Goal: Entertainment & Leisure: Browse casually

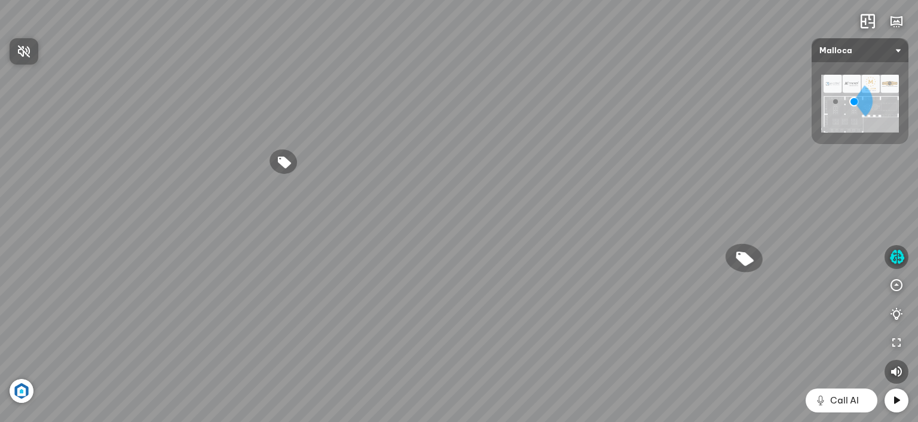
drag, startPoint x: 691, startPoint y: 211, endPoint x: 540, endPoint y: 200, distance: 151.6
click at [540, 200] on div at bounding box center [459, 211] width 918 height 422
drag, startPoint x: 617, startPoint y: 209, endPoint x: 473, endPoint y: 209, distance: 144.0
click at [473, 209] on div "Chậu rửa chén hai hộc bán thủ công Malloca MS 610T 9.460.000 VND Máy hút khói k…" at bounding box center [459, 211] width 918 height 422
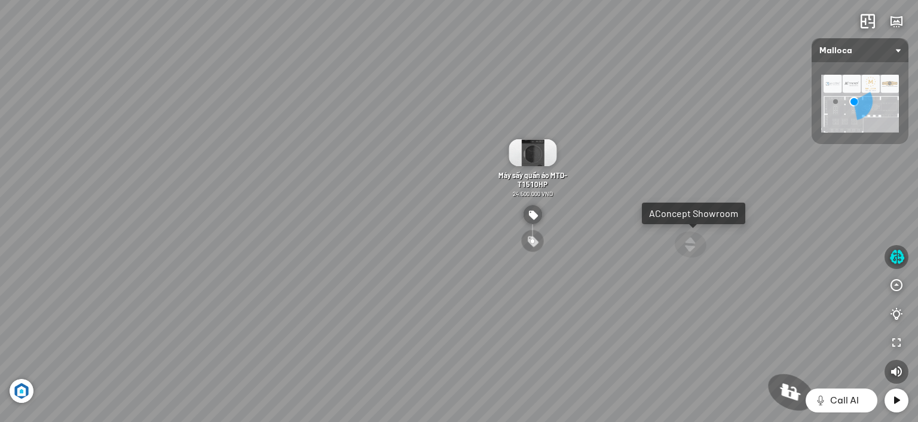
drag, startPoint x: 544, startPoint y: 224, endPoint x: 382, endPoint y: 222, distance: 162.0
click at [498, 222] on div "Máy sấy quần áo MTD-T1510HP 24.500.000 VND" at bounding box center [532, 191] width 69 height 104
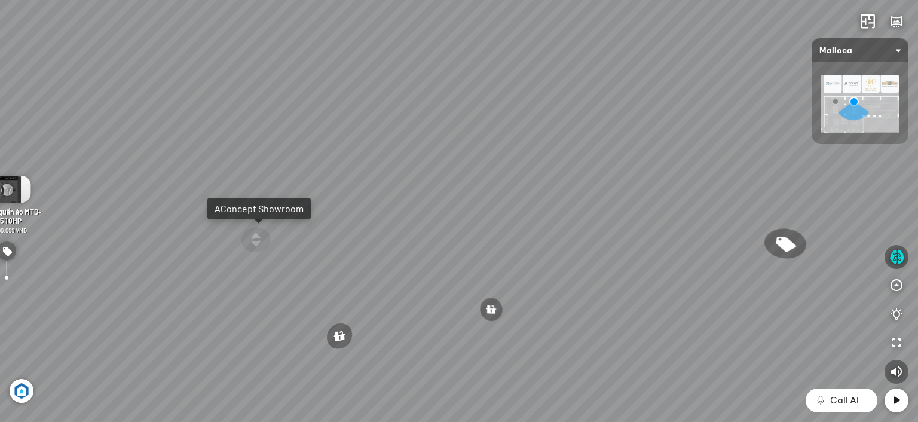
drag, startPoint x: 411, startPoint y: 222, endPoint x: 393, endPoint y: 224, distance: 18.1
click at [393, 224] on div "Chậu rửa chén hai hộc bán thủ công Malloca MS 610T 9.460.000 VND Máy hút khói k…" at bounding box center [459, 211] width 918 height 422
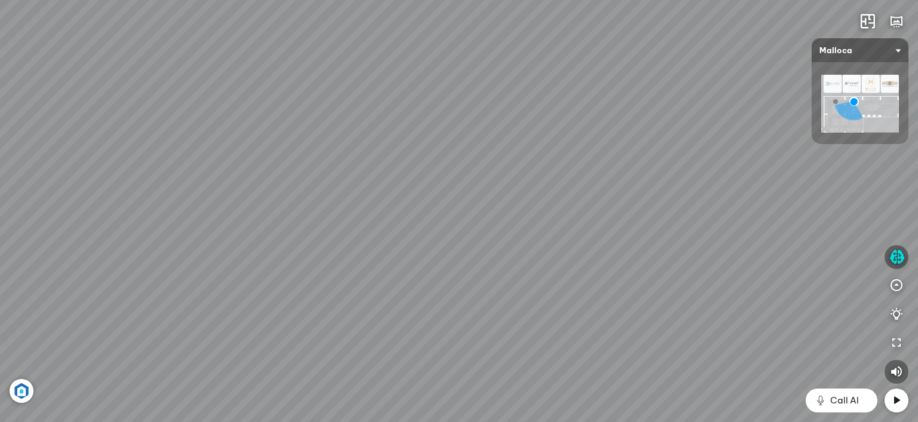
drag, startPoint x: 471, startPoint y: 231, endPoint x: 436, endPoint y: 114, distance: 122.2
click at [434, 109] on div "Chậu rửa chén hai hộc bán thủ công Malloca MS 610T 9.460.000 VND Máy hút khói k…" at bounding box center [459, 211] width 918 height 422
drag, startPoint x: 375, startPoint y: 183, endPoint x: 454, endPoint y: 65, distance: 141.9
click at [453, 66] on div "Chậu rửa chén hai hộc bán thủ công Malloca MS 610T 9.460.000 VND Máy hút khói k…" at bounding box center [459, 211] width 918 height 422
drag, startPoint x: 476, startPoint y: 262, endPoint x: 476, endPoint y: 280, distance: 18.5
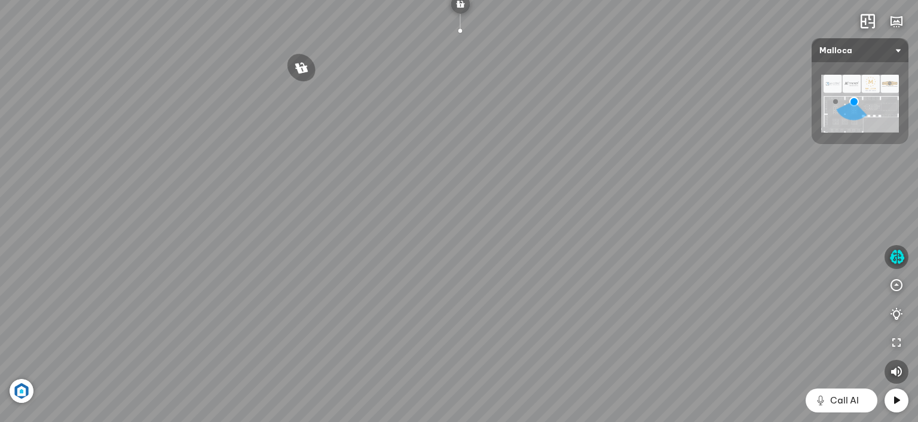
click at [476, 280] on div "Chậu rửa chén hai hộc bán thủ công Malloca MS 610T 9.460.000 VND Máy hút khói k…" at bounding box center [459, 211] width 918 height 422
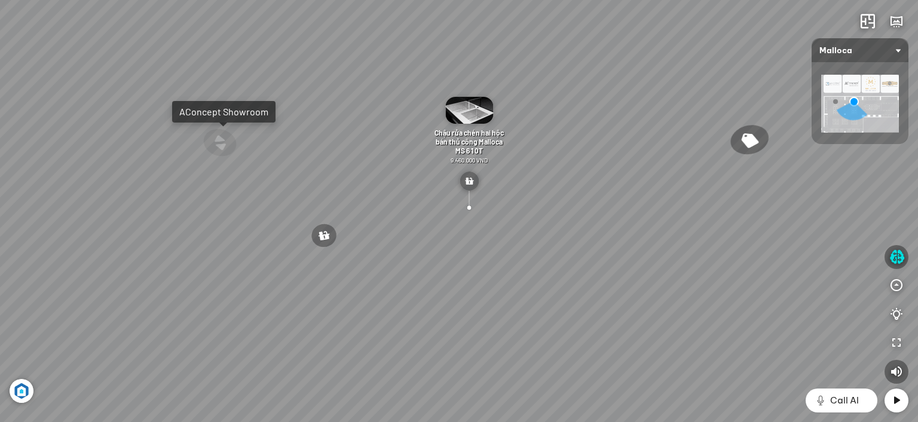
drag, startPoint x: 503, startPoint y: 266, endPoint x: 504, endPoint y: 272, distance: 6.1
click at [504, 272] on div "Chậu rửa chén hai hộc bán thủ công Malloca MS 610T 9.460.000 VND Máy hút khói k…" at bounding box center [459, 211] width 918 height 422
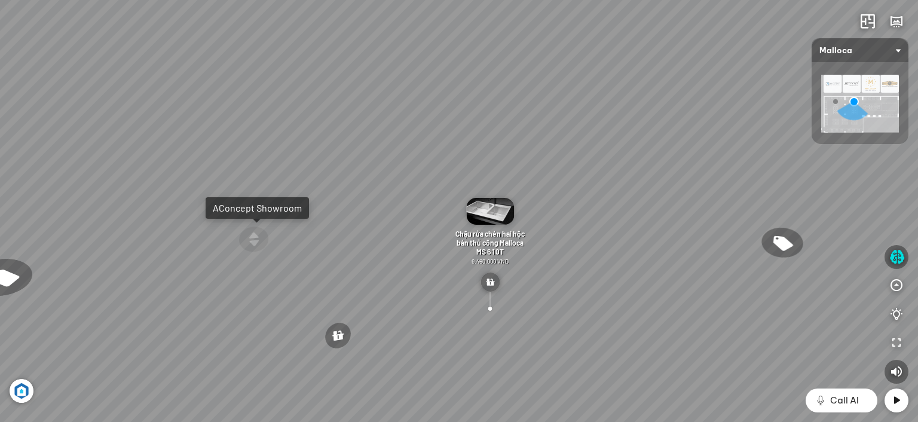
drag, startPoint x: 583, startPoint y: 207, endPoint x: 589, endPoint y: 222, distance: 15.3
click at [589, 222] on div "Chậu rửa chén hai hộc bán thủ công Malloca MS 610T 9.460.000 VND Máy hút khói k…" at bounding box center [459, 211] width 918 height 422
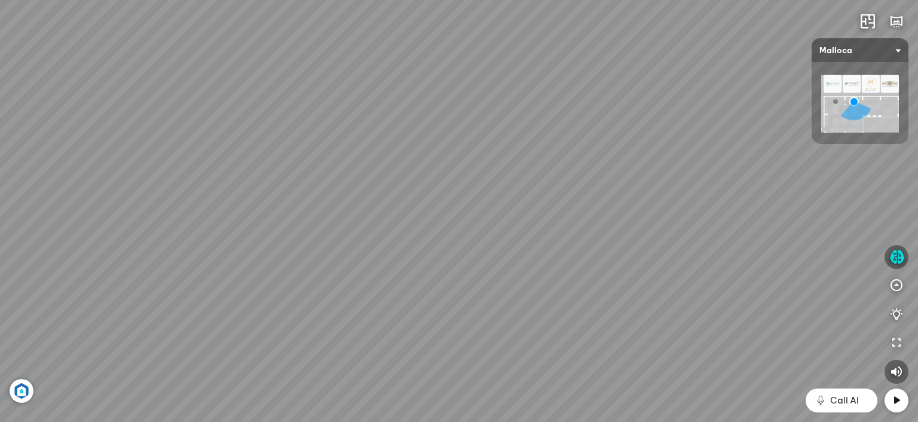
drag, startPoint x: 575, startPoint y: 239, endPoint x: 668, endPoint y: 247, distance: 93.0
click at [668, 247] on div "Chậu rửa chén hai hộc bán thủ công Malloca MS 610T 9.460.000 VND Máy hút khói k…" at bounding box center [459, 211] width 918 height 422
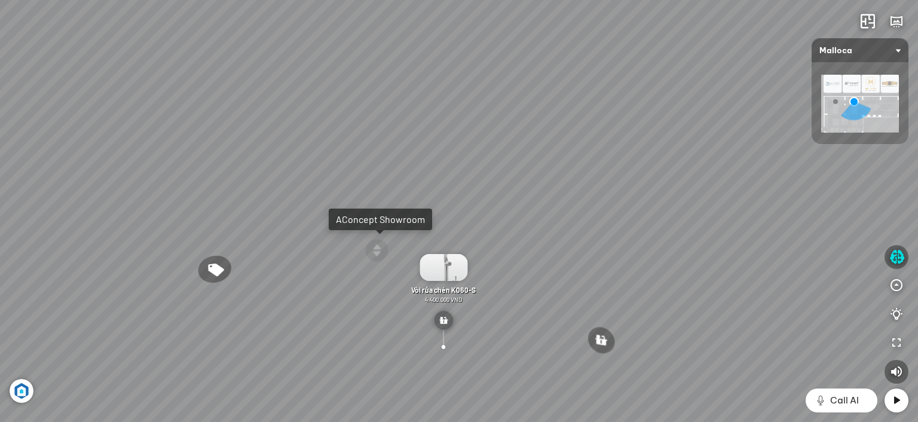
drag, startPoint x: 672, startPoint y: 236, endPoint x: 681, endPoint y: 236, distance: 9.0
click at [681, 236] on div "Chậu rửa chén hai hộc bán thủ công Malloca MS 610T 9.460.000 VND Máy hút khói k…" at bounding box center [459, 211] width 918 height 422
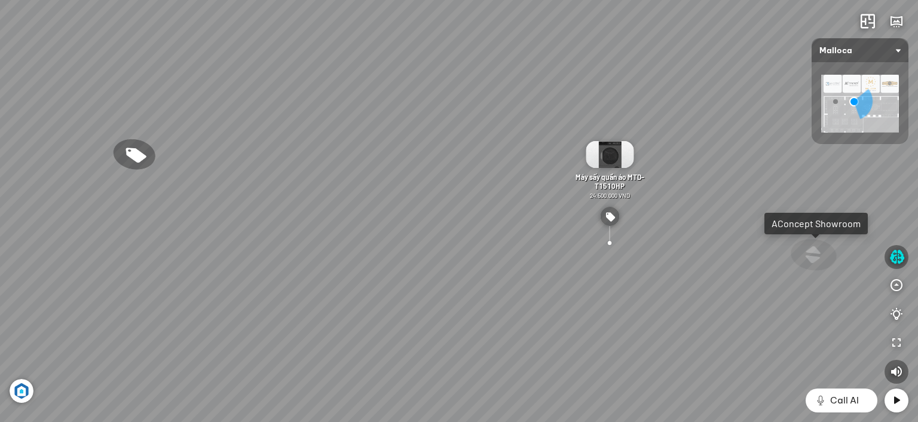
drag, startPoint x: 557, startPoint y: 248, endPoint x: 625, endPoint y: 253, distance: 67.7
click at [625, 253] on div "Chậu rửa chén hai hộc bán thủ công Malloca MS 610T 9.460.000 VND Máy hút khói k…" at bounding box center [459, 211] width 918 height 422
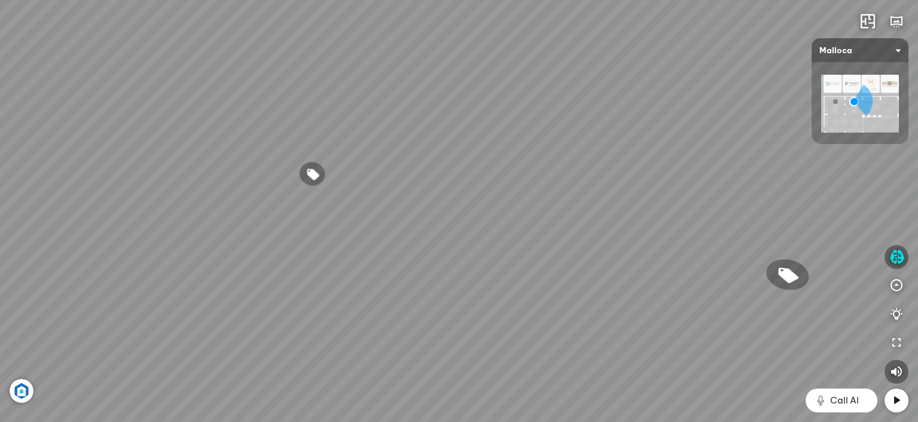
drag, startPoint x: 571, startPoint y: 251, endPoint x: 598, endPoint y: 224, distance: 38.0
click at [667, 234] on div "Chậu rửa chén hai hộc bán thủ công Malloca MS 610T 9.460.000 VND Máy hút khói k…" at bounding box center [459, 211] width 918 height 422
drag, startPoint x: 496, startPoint y: 227, endPoint x: 643, endPoint y: 189, distance: 151.2
click at [643, 189] on div "Chậu rửa chén hai hộc bán thủ công Malloca MS 610T 9.460.000 VND Máy hút khói k…" at bounding box center [459, 211] width 918 height 422
click at [396, 219] on div "Chậu rửa chén hai hộc bán thủ công Malloca MS 610T 9.460.000 VND Máy hút khói k…" at bounding box center [459, 211] width 918 height 422
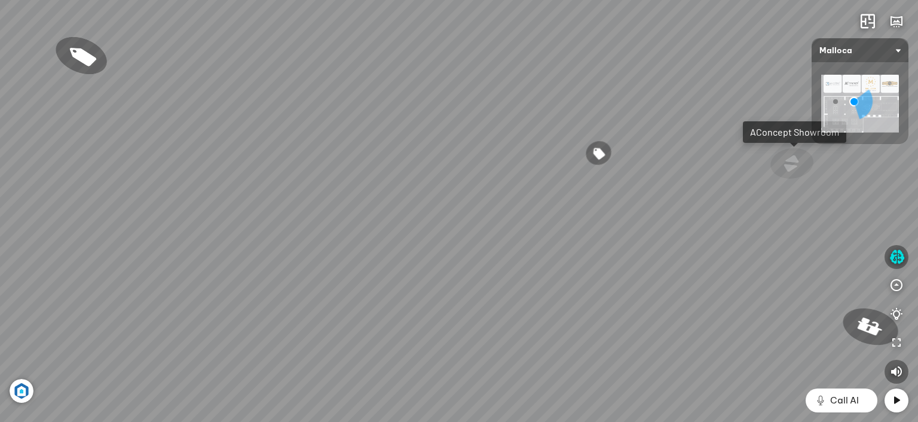
drag, startPoint x: 467, startPoint y: 149, endPoint x: 230, endPoint y: 153, distance: 237.3
click at [232, 152] on div "Chậu rửa chén hai hộc bán thủ công Malloca MS 610T 9.460.000 VND Máy hút khói k…" at bounding box center [459, 211] width 918 height 422
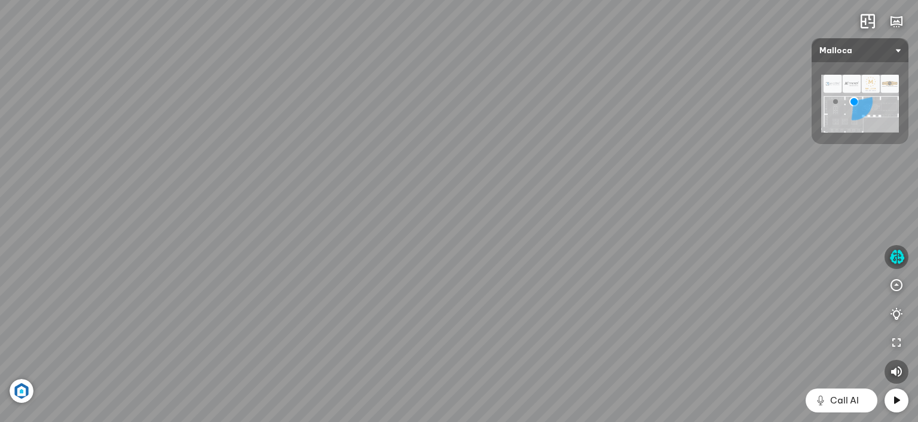
drag, startPoint x: 516, startPoint y: 175, endPoint x: 393, endPoint y: 270, distance: 156.0
click at [393, 270] on div "Chậu rửa chén hai hộc bán thủ công Malloca MS 610T 9.460.000 VND Máy hút khói k…" at bounding box center [459, 211] width 918 height 422
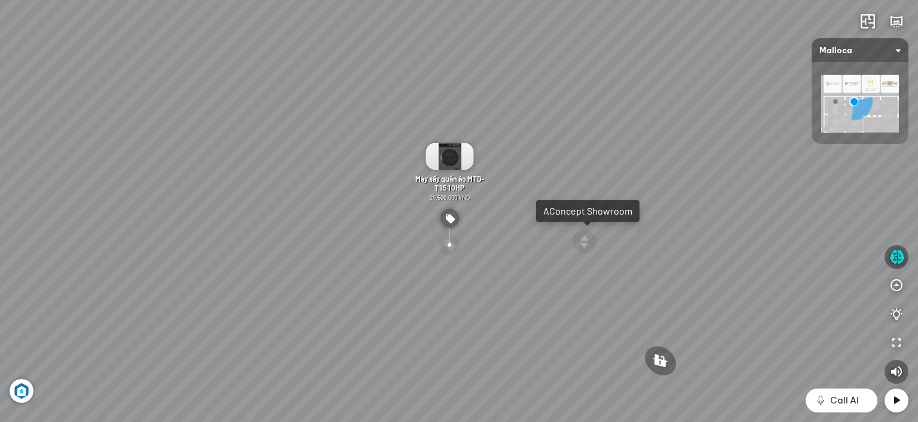
drag, startPoint x: 586, startPoint y: 234, endPoint x: 505, endPoint y: 227, distance: 81.0
click at [505, 227] on div "Chậu rửa chén hai hộc bán thủ công Malloca MS 610T 9.460.000 VND Máy hút khói k…" at bounding box center [459, 211] width 918 height 422
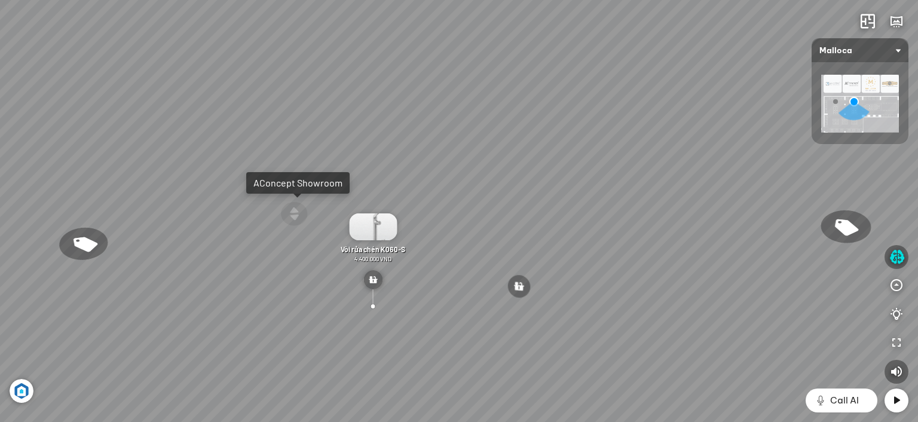
drag, startPoint x: 543, startPoint y: 211, endPoint x: 512, endPoint y: 218, distance: 31.9
click at [514, 217] on div "Chậu rửa chén hai hộc bán thủ công Malloca MS 610T 9.460.000 VND Máy hút khói k…" at bounding box center [459, 211] width 918 height 422
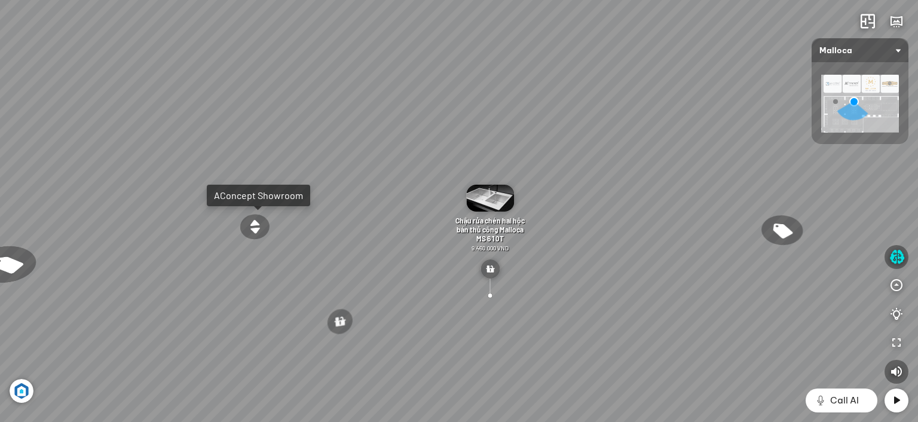
click at [357, 258] on div "Chậu rửa chén hai hộc bán thủ công Malloca MS 610T 9.460.000 VND Máy hút khói k…" at bounding box center [459, 211] width 918 height 422
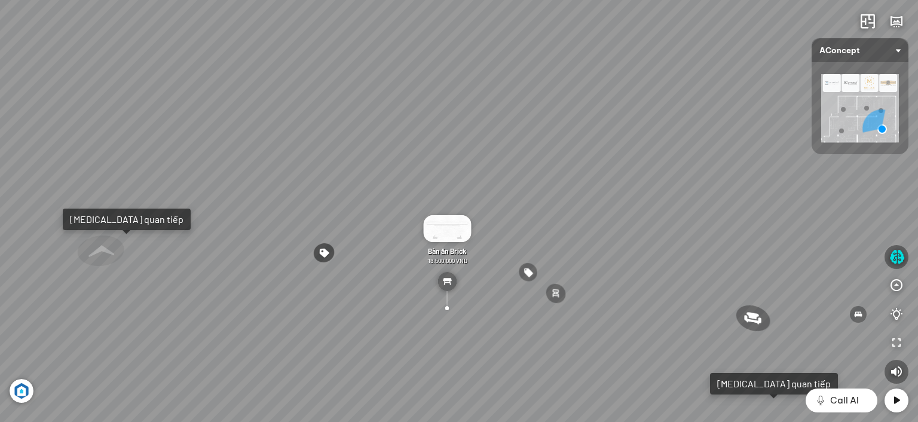
drag, startPoint x: 555, startPoint y: 221, endPoint x: 567, endPoint y: 219, distance: 11.5
click at [567, 219] on div "Ghế ăn Wilma 1.800.000 VND Sofa 3 chỗ [PERSON_NAME] vải Holly 19.500.000 VND So…" at bounding box center [459, 211] width 918 height 422
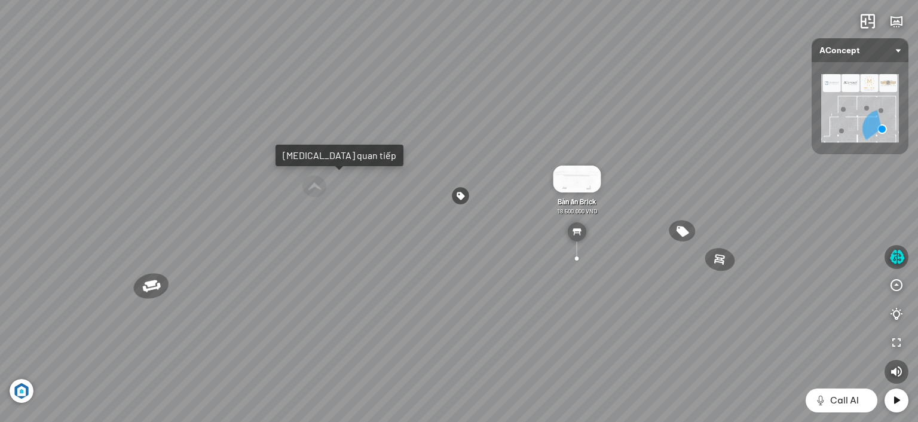
drag, startPoint x: 385, startPoint y: 262, endPoint x: 496, endPoint y: 160, distance: 151.4
click at [496, 160] on div "Ghế ăn Wilma 1.800.000 VND Sofa 3 chỗ [PERSON_NAME] vải Holly 19.500.000 VND So…" at bounding box center [459, 211] width 918 height 422
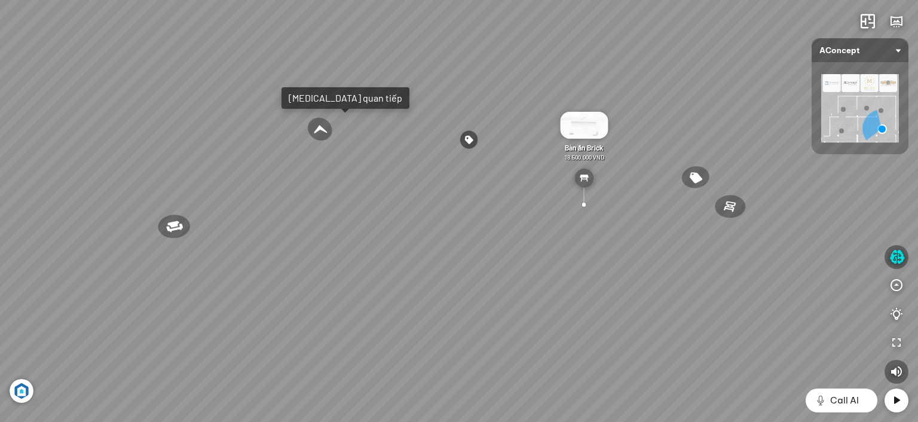
drag, startPoint x: 495, startPoint y: 249, endPoint x: 629, endPoint y: 265, distance: 135.4
click at [631, 264] on div "Ghế ăn Wilma 1.800.000 VND Sofa 3 chỗ [PERSON_NAME] vải Holly 19.500.000 VND So…" at bounding box center [459, 211] width 918 height 422
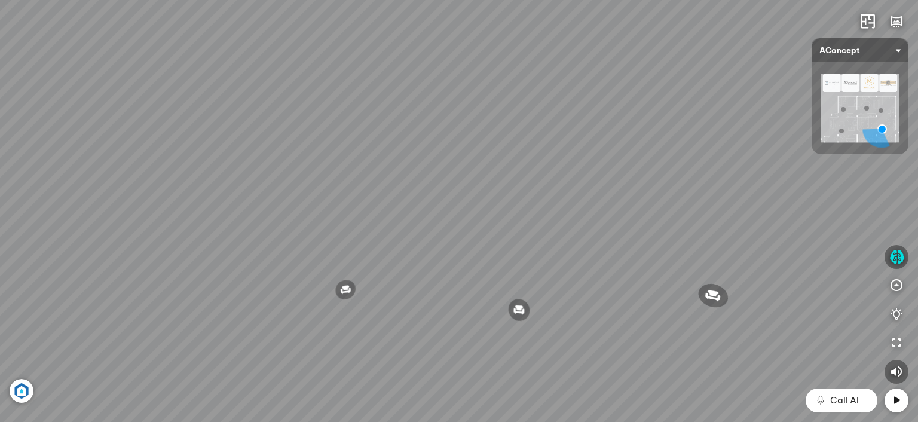
drag, startPoint x: 616, startPoint y: 271, endPoint x: 687, endPoint y: 268, distance: 71.2
click at [693, 276] on div "Ghế ăn Wilma 1.800.000 VND Sofa 3 chỗ [PERSON_NAME] vải Holly 19.500.000 VND So…" at bounding box center [459, 211] width 918 height 422
drag, startPoint x: 528, startPoint y: 256, endPoint x: 698, endPoint y: 229, distance: 172.5
click at [725, 231] on div "Ghế ăn Wilma 1.800.000 VND Sofa 3 chỗ [PERSON_NAME] vải Holly 19.500.000 VND So…" at bounding box center [459, 211] width 918 height 422
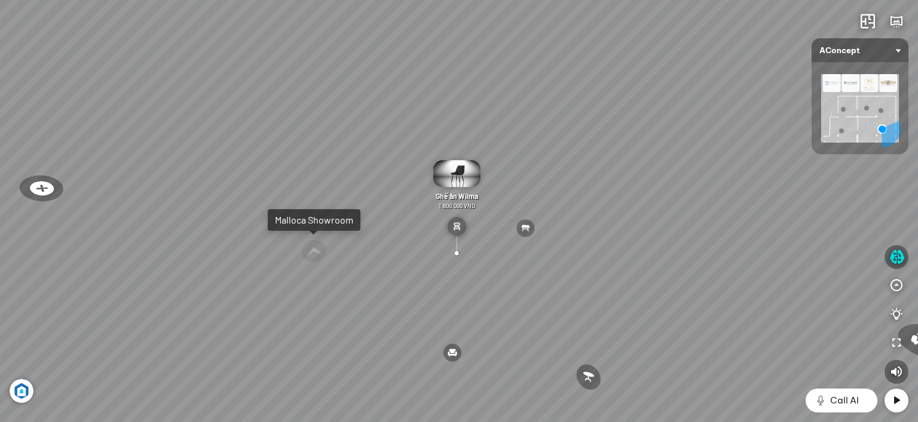
click at [552, 231] on div "Ghế ăn Wilma 1.800.000 VND Sofa 3 chỗ [PERSON_NAME] vải Holly 19.500.000 VND So…" at bounding box center [459, 211] width 918 height 422
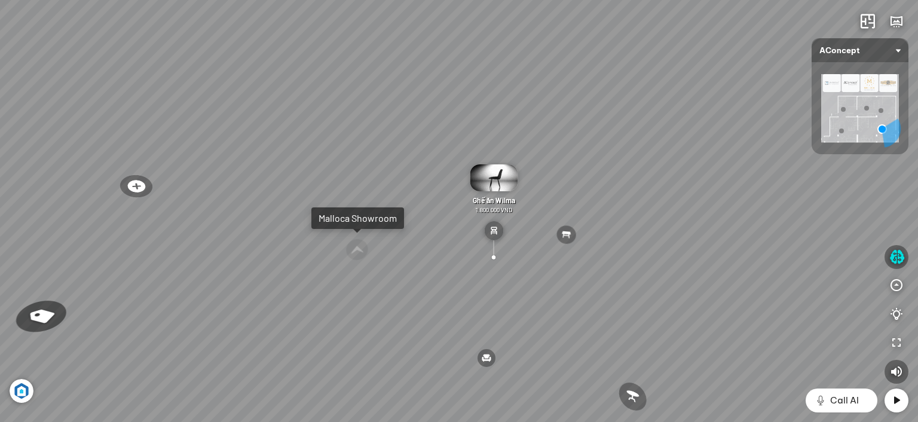
click at [495, 227] on img at bounding box center [493, 230] width 19 height 19
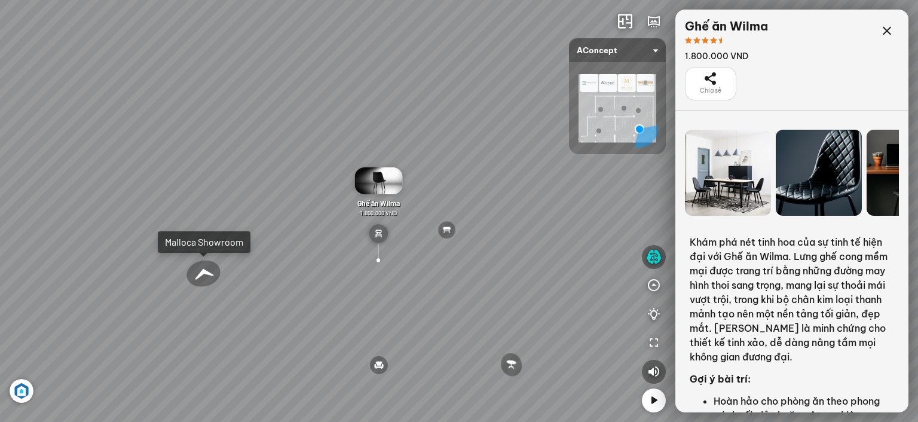
drag, startPoint x: 360, startPoint y: 226, endPoint x: 481, endPoint y: 237, distance: 121.3
click at [531, 236] on div "Ghế ăn Wilma 1.800.000 VND Sofa 3 chỗ [PERSON_NAME] vải Holly 19.500.000 VND So…" at bounding box center [459, 211] width 918 height 422
click at [219, 243] on div "Malloca Showroom" at bounding box center [204, 242] width 78 height 12
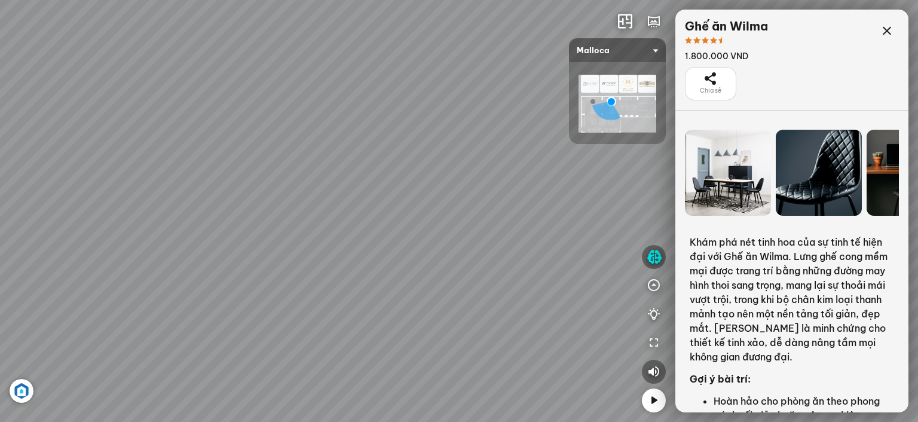
drag, startPoint x: 344, startPoint y: 238, endPoint x: 426, endPoint y: 213, distance: 85.8
click at [438, 212] on div "Máy hút khói khử mùi áp tường MC 750E 7.800.000 VND Máy hút khói khử mùi áp tườ…" at bounding box center [459, 211] width 918 height 422
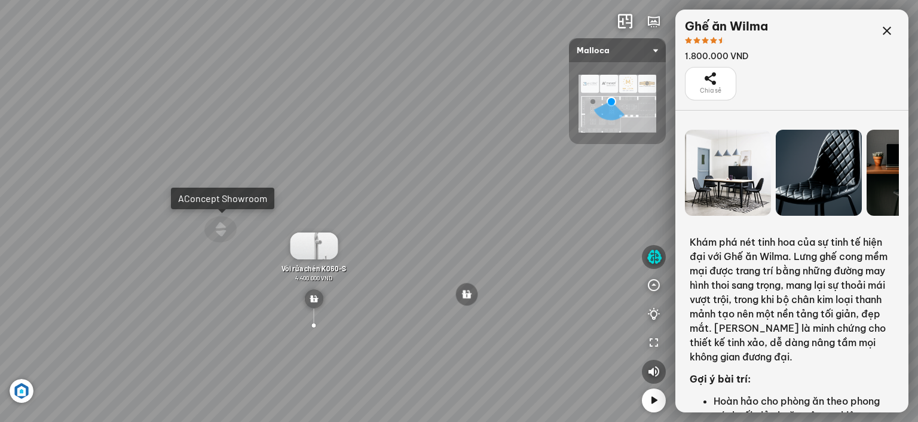
drag, startPoint x: 392, startPoint y: 215, endPoint x: 420, endPoint y: 246, distance: 41.1
click at [420, 246] on div "Máy hút khói khử mùi áp tường MC 750E 7.800.000 VND Máy hút khói khử mùi áp tườ…" at bounding box center [459, 211] width 918 height 422
click at [311, 276] on div "Vòi rửa chén K060-S 4.400.000 VND" at bounding box center [315, 276] width 69 height 18
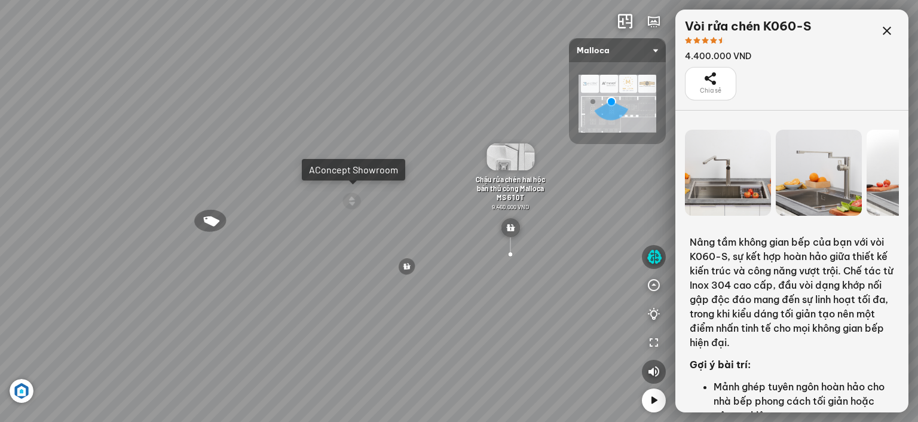
drag, startPoint x: 505, startPoint y: 212, endPoint x: 619, endPoint y: 195, distance: 115.4
click at [619, 195] on div "Máy hút khói khử mùi áp tường MC 750E 7.800.000 VND Máy hút khói khử mùi áp tườ…" at bounding box center [459, 211] width 918 height 422
drag, startPoint x: 500, startPoint y: 213, endPoint x: 578, endPoint y: 214, distance: 78.3
click at [578, 214] on div "Máy hút khói khử mùi áp tường MC 750E 7.800.000 VND Máy hút khói khử mùi áp tườ…" at bounding box center [459, 211] width 918 height 422
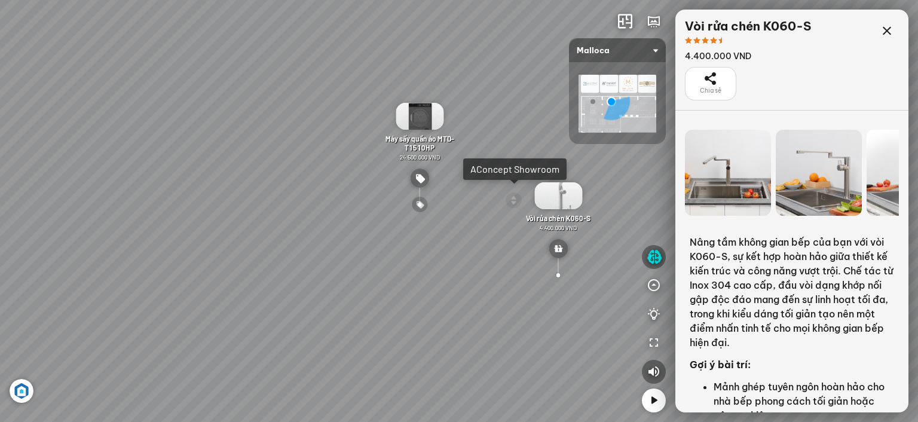
drag, startPoint x: 423, startPoint y: 212, endPoint x: 495, endPoint y: 213, distance: 71.7
click at [495, 213] on div "Máy hút khói khử mùi áp tường MC 750E 7.800.000 VND Máy hút khói khử mùi áp tườ…" at bounding box center [459, 211] width 918 height 422
drag, startPoint x: 397, startPoint y: 215, endPoint x: 502, endPoint y: 212, distance: 104.7
click at [500, 211] on div "Máy hút khói khử mùi áp tường MC 750E 7.800.000 VND Máy hút khói khử mùi áp tườ…" at bounding box center [459, 211] width 918 height 422
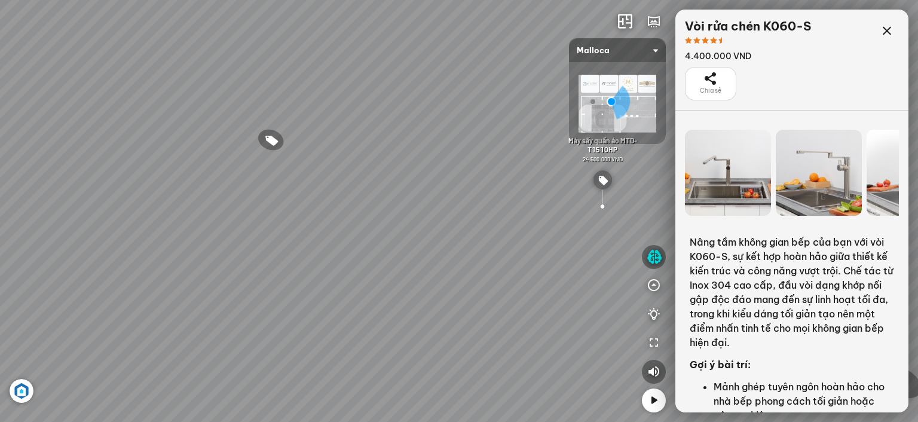
drag, startPoint x: 363, startPoint y: 215, endPoint x: 432, endPoint y: 215, distance: 68.7
click at [432, 215] on div "Máy hút khói khử mùi áp tường MC 750E 7.800.000 VND Máy hút khói khử mùi áp tườ…" at bounding box center [459, 211] width 918 height 422
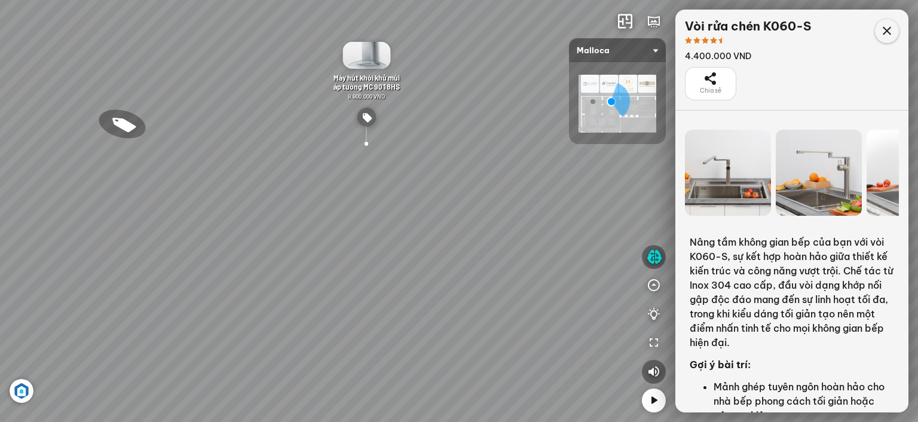
click at [882, 34] on icon at bounding box center [887, 31] width 14 height 14
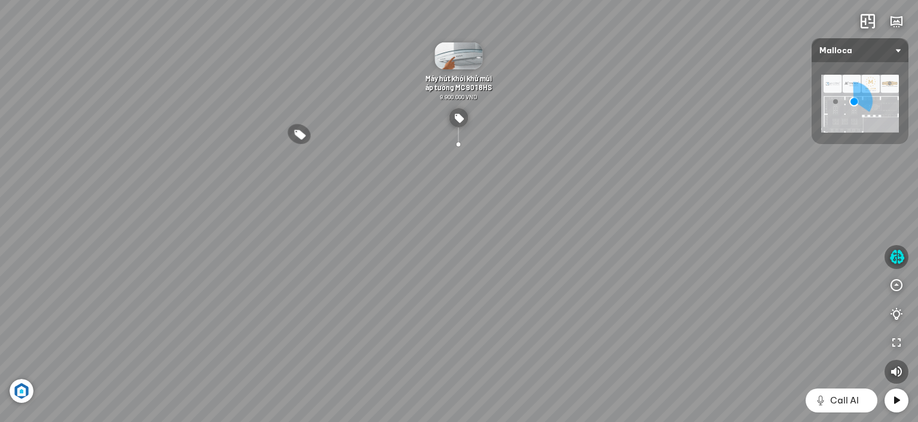
click at [469, 62] on img at bounding box center [459, 55] width 48 height 27
